Goal: Transaction & Acquisition: Purchase product/service

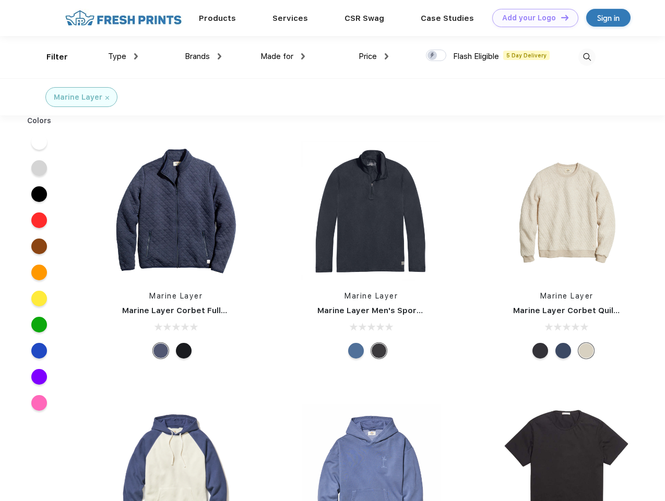
click at [531, 18] on link "Add your Logo Design Tool" at bounding box center [535, 18] width 86 height 18
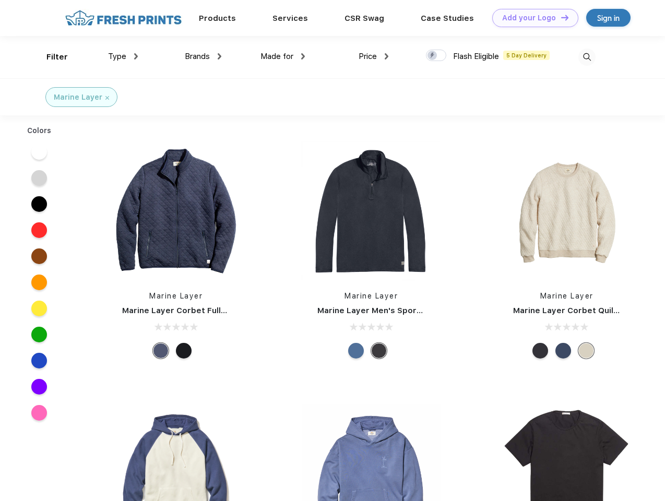
click at [0, 0] on div "Design Tool" at bounding box center [0, 0] width 0 height 0
click at [560, 17] on link "Add your Logo Design Tool" at bounding box center [535, 18] width 86 height 18
click at [50, 57] on div "Filter" at bounding box center [56, 57] width 21 height 12
click at [123, 56] on span "Type" at bounding box center [117, 56] width 18 height 9
click at [203, 56] on span "Brands" at bounding box center [197, 56] width 25 height 9
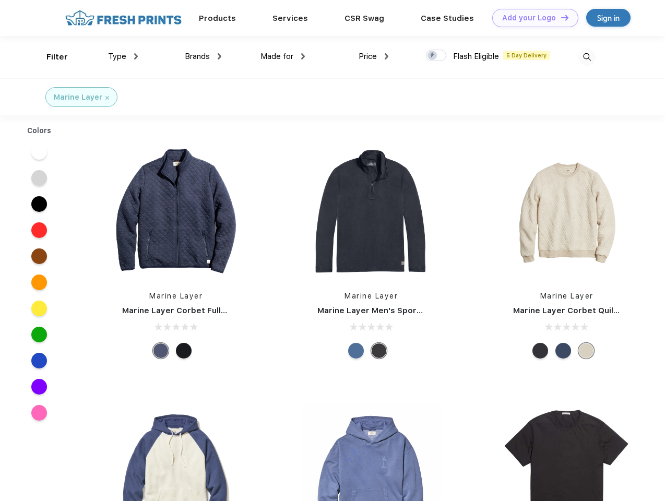
click at [283, 56] on span "Made for" at bounding box center [276, 56] width 33 height 9
click at [374, 56] on span "Price" at bounding box center [367, 56] width 18 height 9
click at [436, 56] on div at bounding box center [436, 55] width 20 height 11
click at [432, 56] on input "checkbox" at bounding box center [429, 52] width 7 height 7
click at [586, 57] on img at bounding box center [586, 57] width 17 height 17
